Goal: Task Accomplishment & Management: Manage account settings

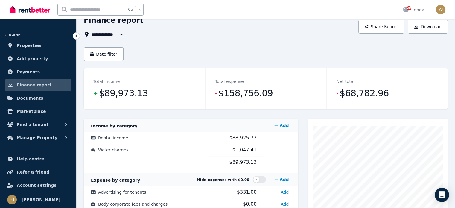
scroll to position [90, 0]
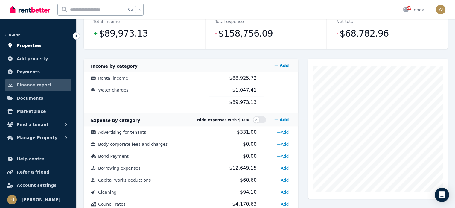
click at [31, 42] on span "Properties" at bounding box center [29, 45] width 25 height 7
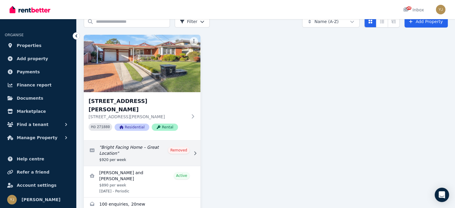
scroll to position [31, 0]
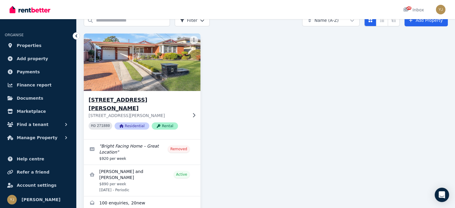
click at [136, 112] on p "[STREET_ADDRESS][PERSON_NAME]" at bounding box center [138, 115] width 99 height 6
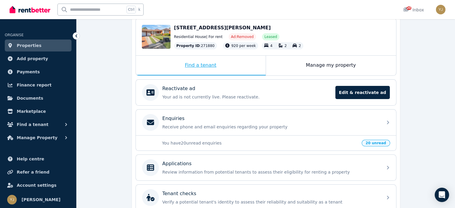
scroll to position [30, 0]
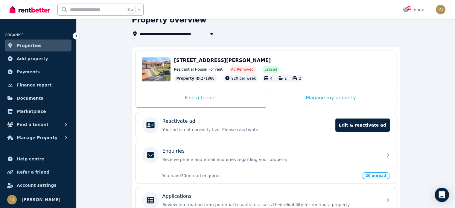
click at [337, 96] on div "Manage my property" at bounding box center [331, 98] width 130 height 20
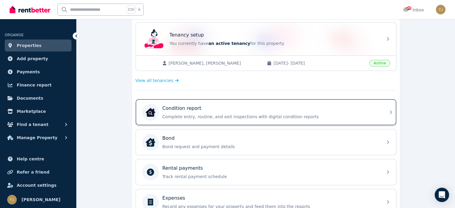
scroll to position [180, 0]
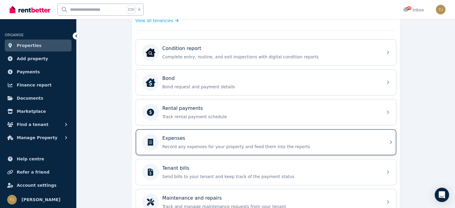
click at [179, 136] on p "Expenses" at bounding box center [173, 138] width 23 height 7
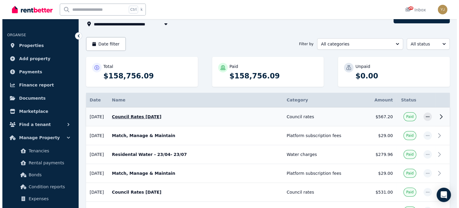
scroll to position [90, 0]
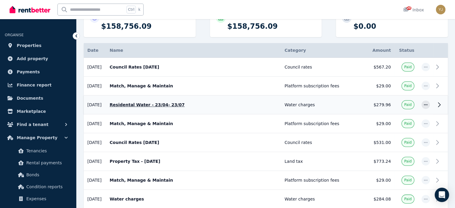
click at [157, 105] on p "Residental Water - 23/04- 23/07" at bounding box center [194, 105] width 168 height 6
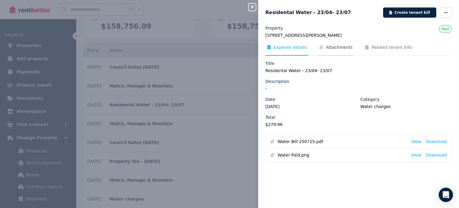
click at [335, 52] on span "Attachments" at bounding box center [336, 49] width 36 height 11
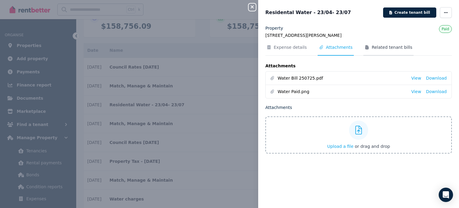
click at [372, 48] on span "Related tenant bills" at bounding box center [392, 47] width 41 height 6
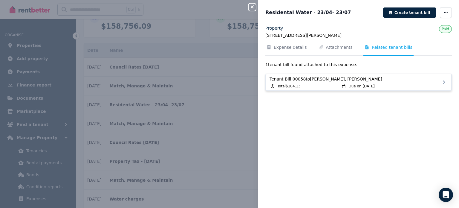
click at [413, 85] on div "Due on [DATE]" at bounding box center [394, 86] width 107 height 5
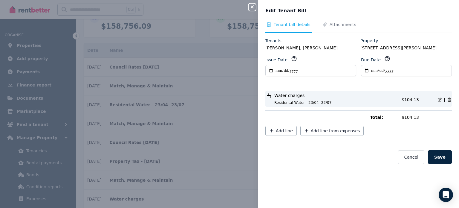
click at [379, 101] on span "Residental Water - 23/04- 23/07" at bounding box center [332, 102] width 131 height 5
click at [320, 105] on div "Water charges Residental Water - 23/04- 23/07 Total: $104.13 |" at bounding box center [359, 99] width 187 height 16
drag, startPoint x: 340, startPoint y: 27, endPoint x: 340, endPoint y: 30, distance: 3.3
click at [340, 29] on span "Attachments" at bounding box center [340, 27] width 36 height 11
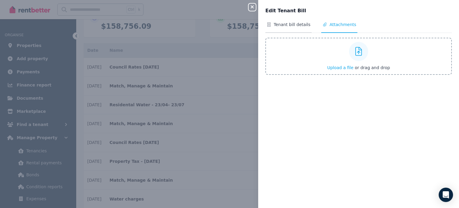
click at [305, 29] on span "Tenant bill details" at bounding box center [289, 27] width 46 height 11
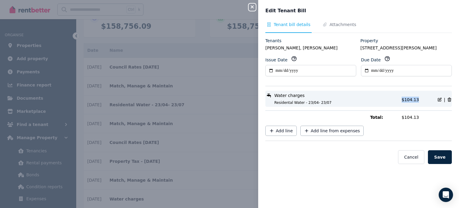
drag, startPoint x: 415, startPoint y: 100, endPoint x: 398, endPoint y: 100, distance: 16.5
click at [402, 100] on span "Total: $104.13" at bounding box center [416, 100] width 28 height 6
copy span "$104.13"
